Goal: Information Seeking & Learning: Check status

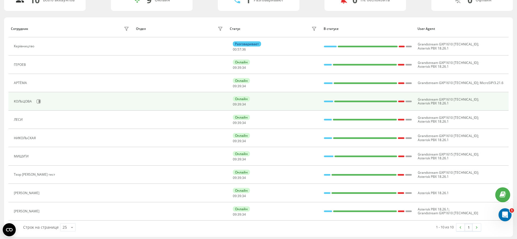
scroll to position [51, 0]
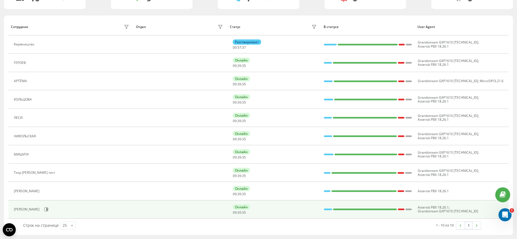
click at [26, 210] on div "Tymoshenko Nina" at bounding box center [27, 209] width 27 height 4
click at [48, 208] on icon at bounding box center [46, 209] width 1 height 3
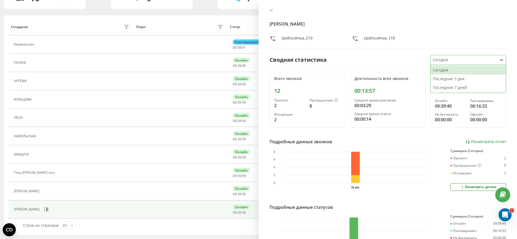
click at [489, 61] on div at bounding box center [463, 60] width 62 height 6
click at [469, 86] on div "Последние 7 дней" at bounding box center [467, 87] width 75 height 9
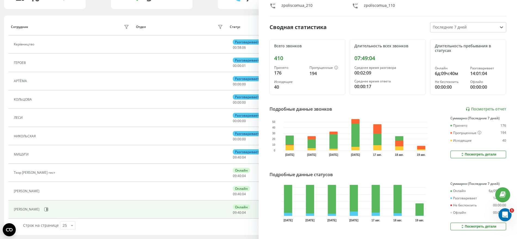
scroll to position [16, 0]
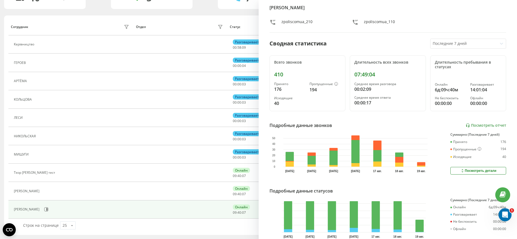
click at [199, 228] on div "Строк на странице 25 10 25 50 100" at bounding box center [135, 225] width 233 height 16
click at [248, 18] on div "Сотрудник Отдел Статус В статусе User Agent Керівництво Разговаривает 00 : 58 :…" at bounding box center [258, 124] width 508 height 219
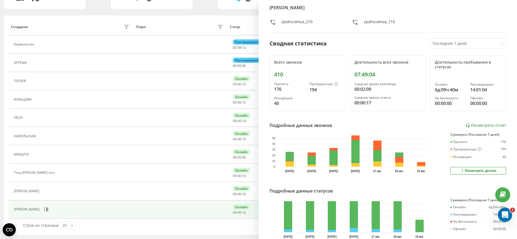
drag, startPoint x: 507, startPoint y: 218, endPoint x: 1005, endPoint y: 429, distance: 541.1
click at [507, 218] on div "Открыть службу сообщений Intercom" at bounding box center [504, 214] width 18 height 18
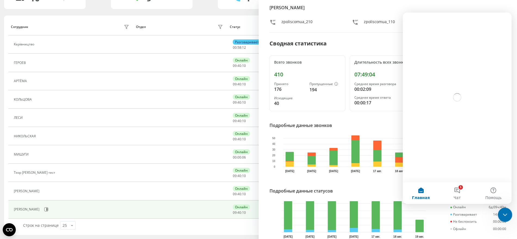
scroll to position [0, 0]
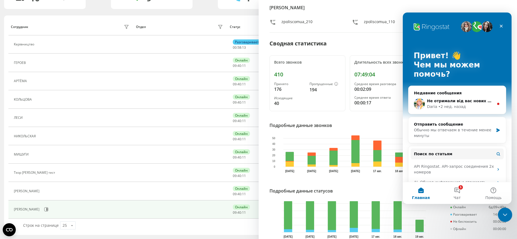
click at [507, 218] on div "Закрыть службу сообщений Intercom" at bounding box center [503, 213] width 13 height 13
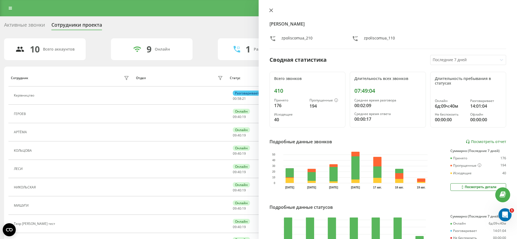
click at [272, 10] on icon at bounding box center [271, 10] width 4 height 4
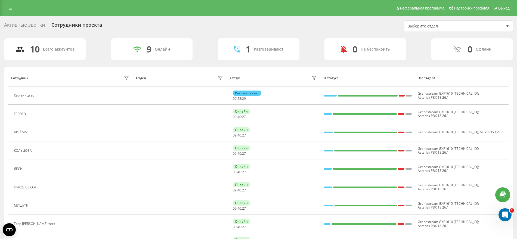
click at [27, 28] on div "Активные звонки" at bounding box center [24, 26] width 41 height 8
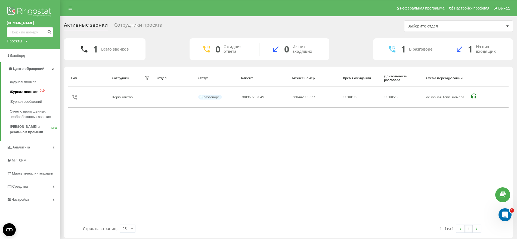
click at [28, 91] on span "Журнал звонков" at bounding box center [24, 91] width 29 height 5
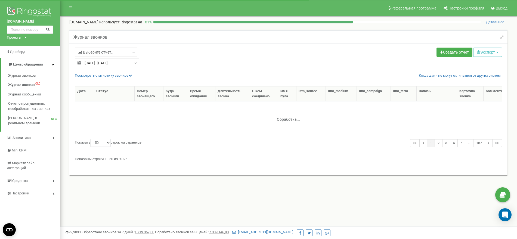
select select "50"
click at [103, 75] on link "Посмотреть cтатистику звонков" at bounding box center [103, 75] width 57 height 4
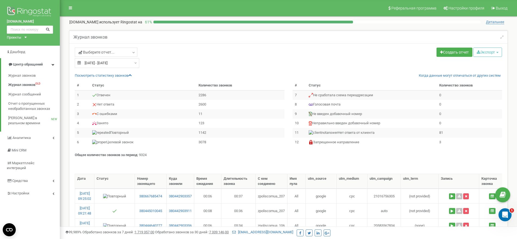
type input "20.07.2025"
type input "19.08.2025"
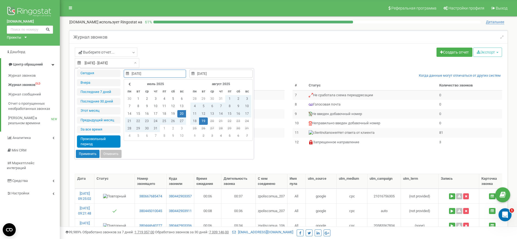
click at [102, 63] on input "20.07.2025 - 19.08.2025" at bounding box center [107, 63] width 64 height 10
click at [204, 122] on td "19" at bounding box center [203, 120] width 9 height 7
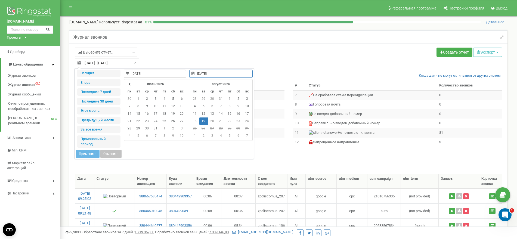
click at [204, 122] on td "19" at bounding box center [203, 120] width 9 height 7
type input "19.08.2025"
click at [80, 153] on button "Применить" at bounding box center [88, 154] width 24 height 8
type input "[DATE] - [DATE]"
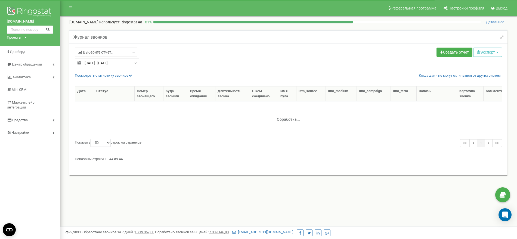
select select "50"
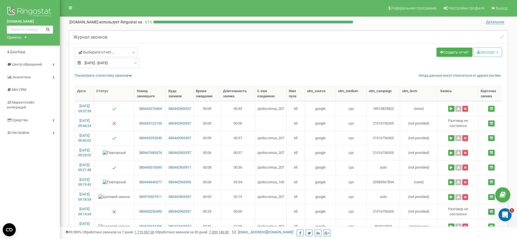
click at [35, 78] on link "Аналитика" at bounding box center [30, 77] width 60 height 13
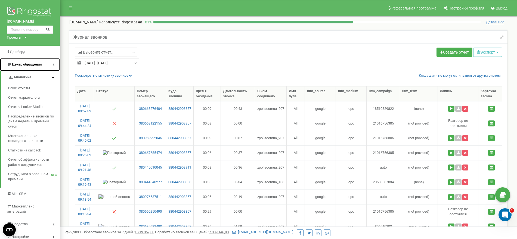
click at [22, 61] on link "Центр обращений" at bounding box center [30, 64] width 60 height 13
